Goal: Task Accomplishment & Management: Manage account settings

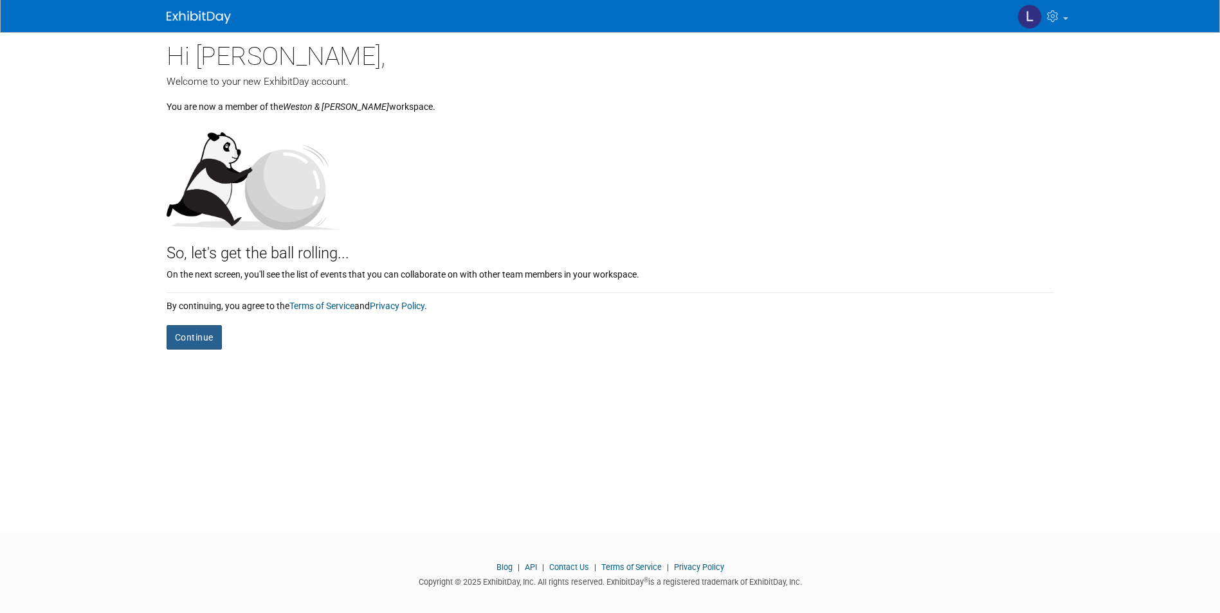
click at [210, 333] on button "Continue" at bounding box center [194, 337] width 55 height 24
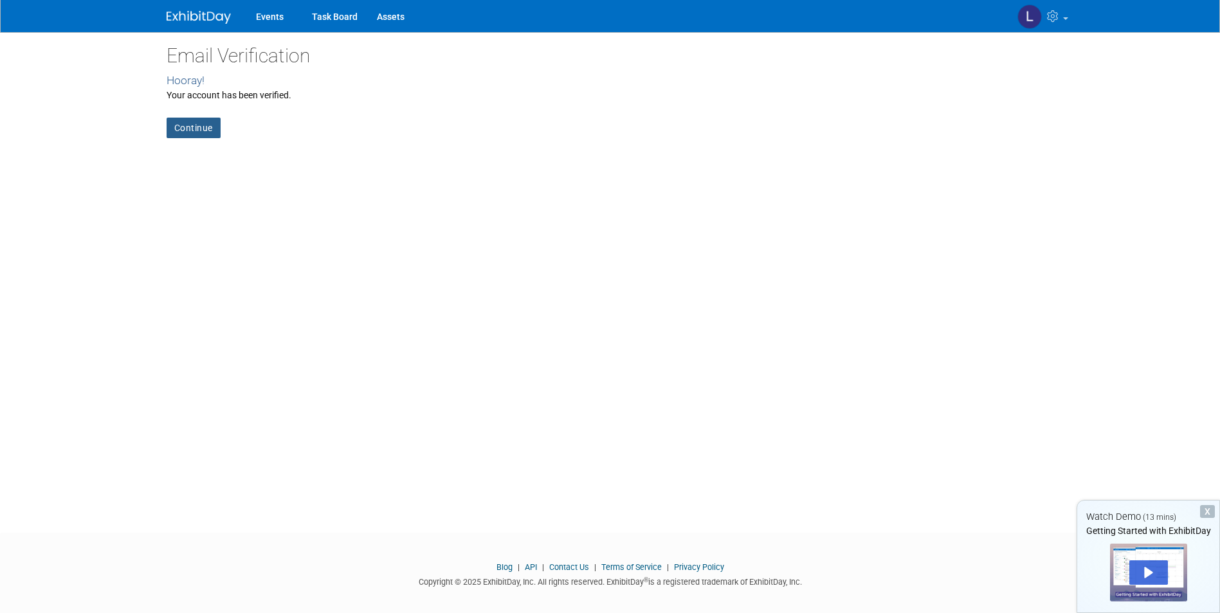
click at [191, 127] on link "Continue" at bounding box center [194, 128] width 54 height 21
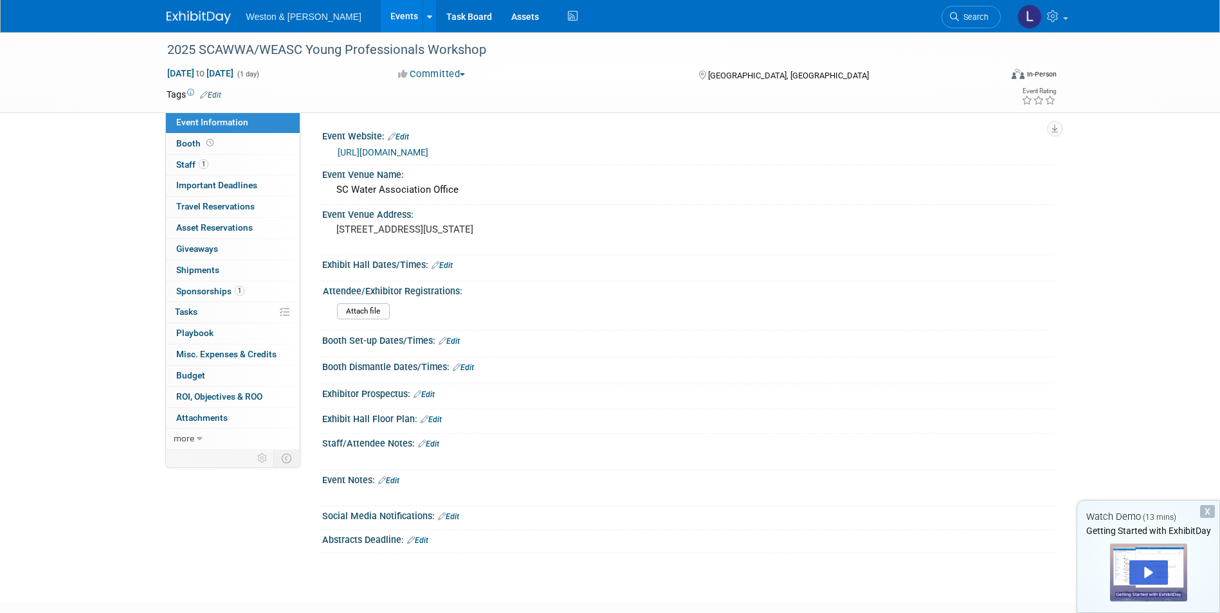
click at [1206, 512] on div "X" at bounding box center [1207, 511] width 15 height 13
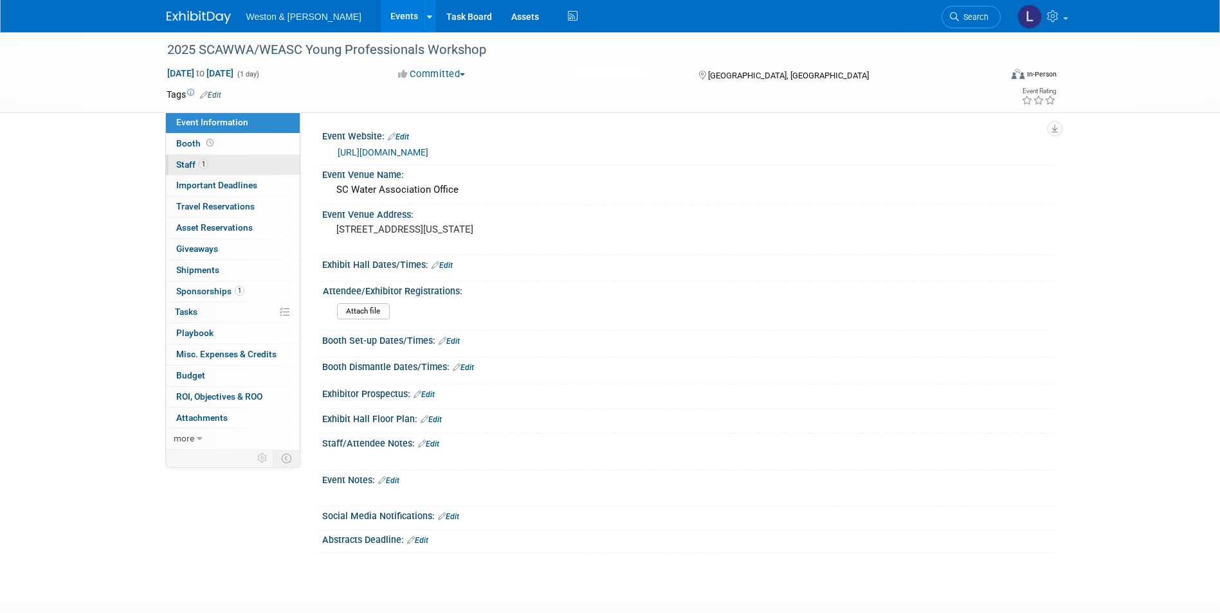
click at [221, 167] on link "1 Staff 1" at bounding box center [233, 165] width 134 height 21
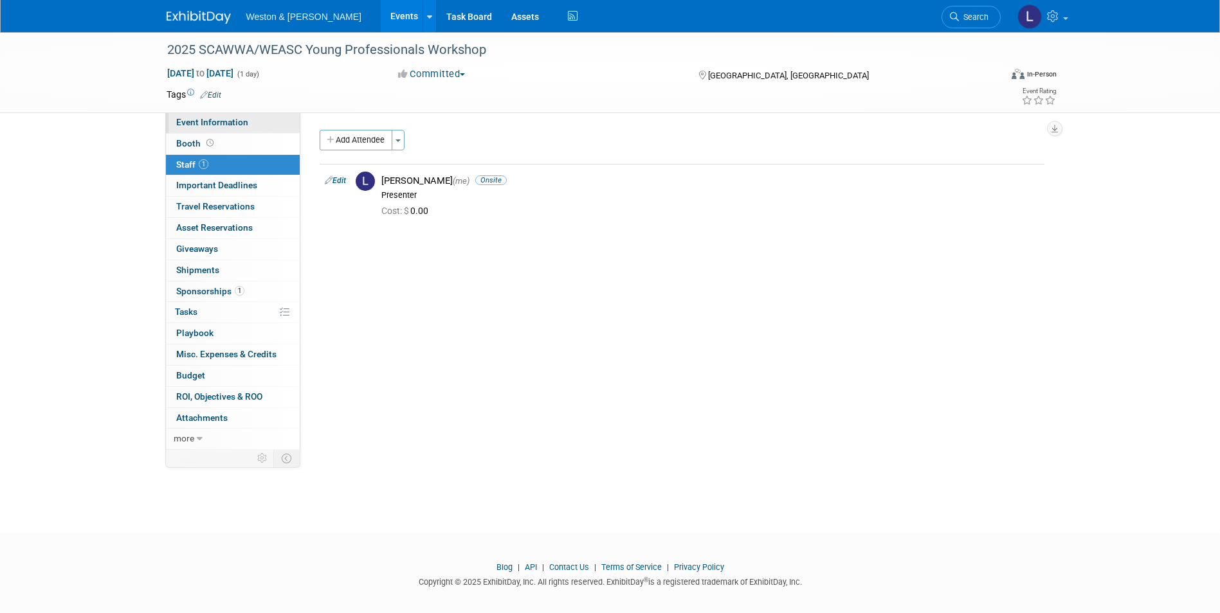
click at [244, 127] on span "Event Information" at bounding box center [212, 122] width 72 height 10
